Goal: Task Accomplishment & Management: Manage account settings

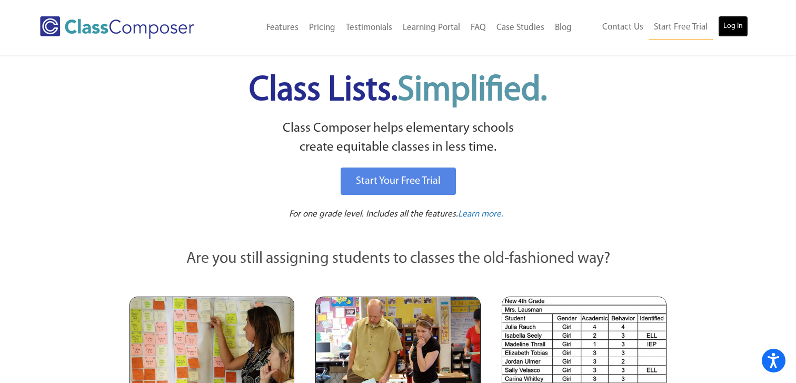
click at [740, 24] on link "Log In" at bounding box center [733, 26] width 30 height 21
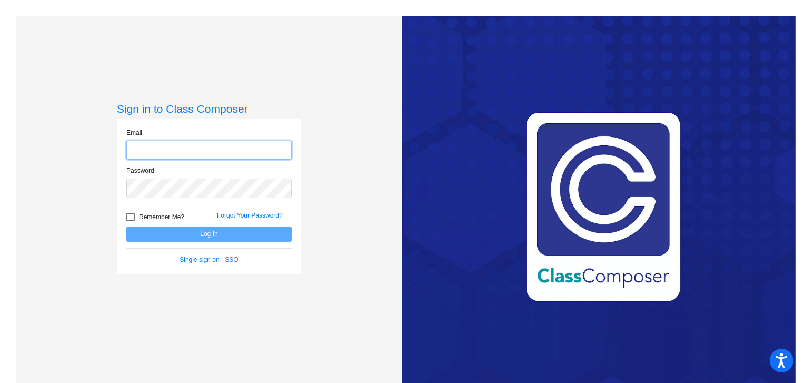
click at [166, 148] on input "email" at bounding box center [208, 150] width 165 height 19
type input "[PERSON_NAME][EMAIL_ADDRESS][DOMAIN_NAME]"
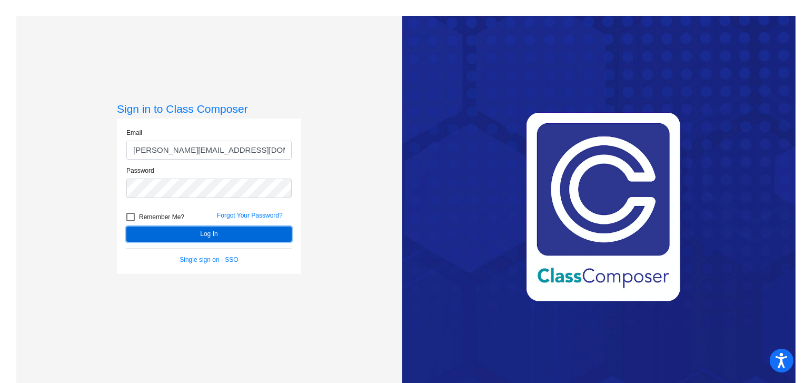
click at [212, 233] on button "Log In" at bounding box center [208, 233] width 165 height 15
